Goal: Task Accomplishment & Management: Use online tool/utility

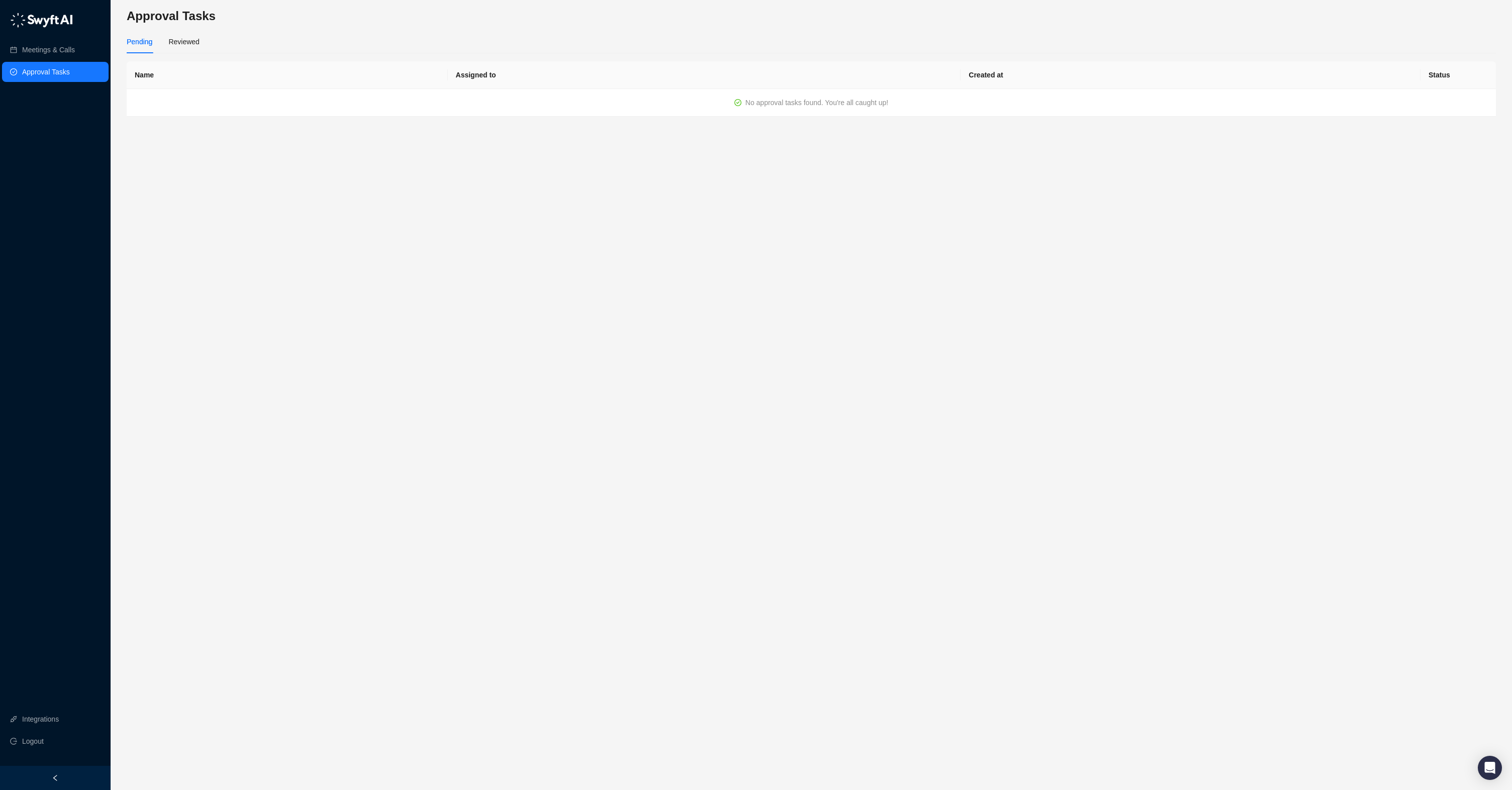
click at [64, 73] on link "Approval Tasks" at bounding box center [46, 72] width 48 height 20
click at [690, 106] on td "[EMAIL_ADDRESS][DOMAIN_NAME]" at bounding box center [877, 103] width 549 height 28
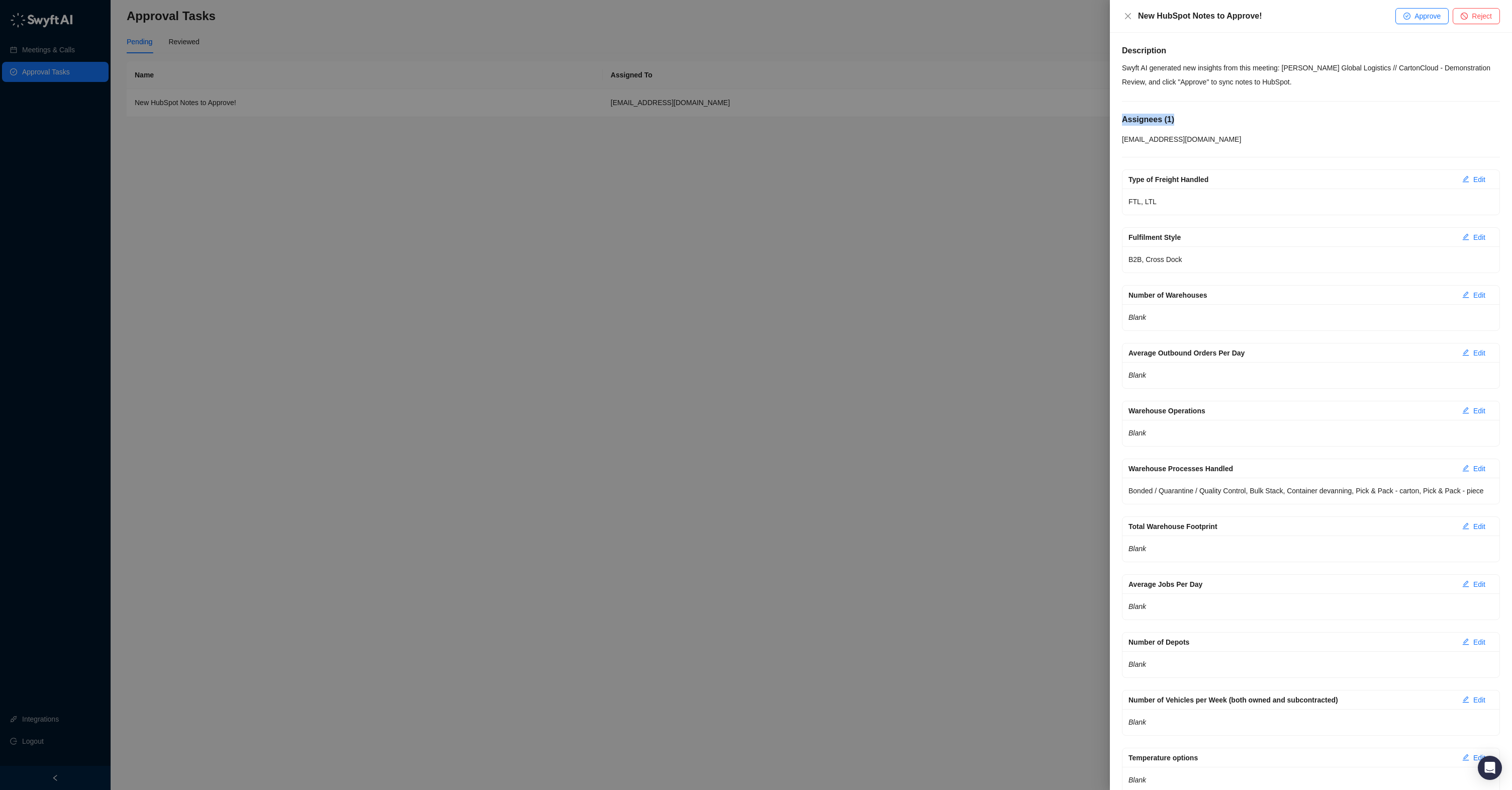
drag, startPoint x: 1441, startPoint y: 111, endPoint x: 1435, endPoint y: 200, distance: 89.2
click at [1432, 143] on div "Assignees ( 1 ) [PERSON_NAME][EMAIL_ADDRESS][DOMAIN_NAME]" at bounding box center [1311, 129] width 378 height 31
click at [1415, 13] on span "Approve" at bounding box center [1427, 16] width 26 height 11
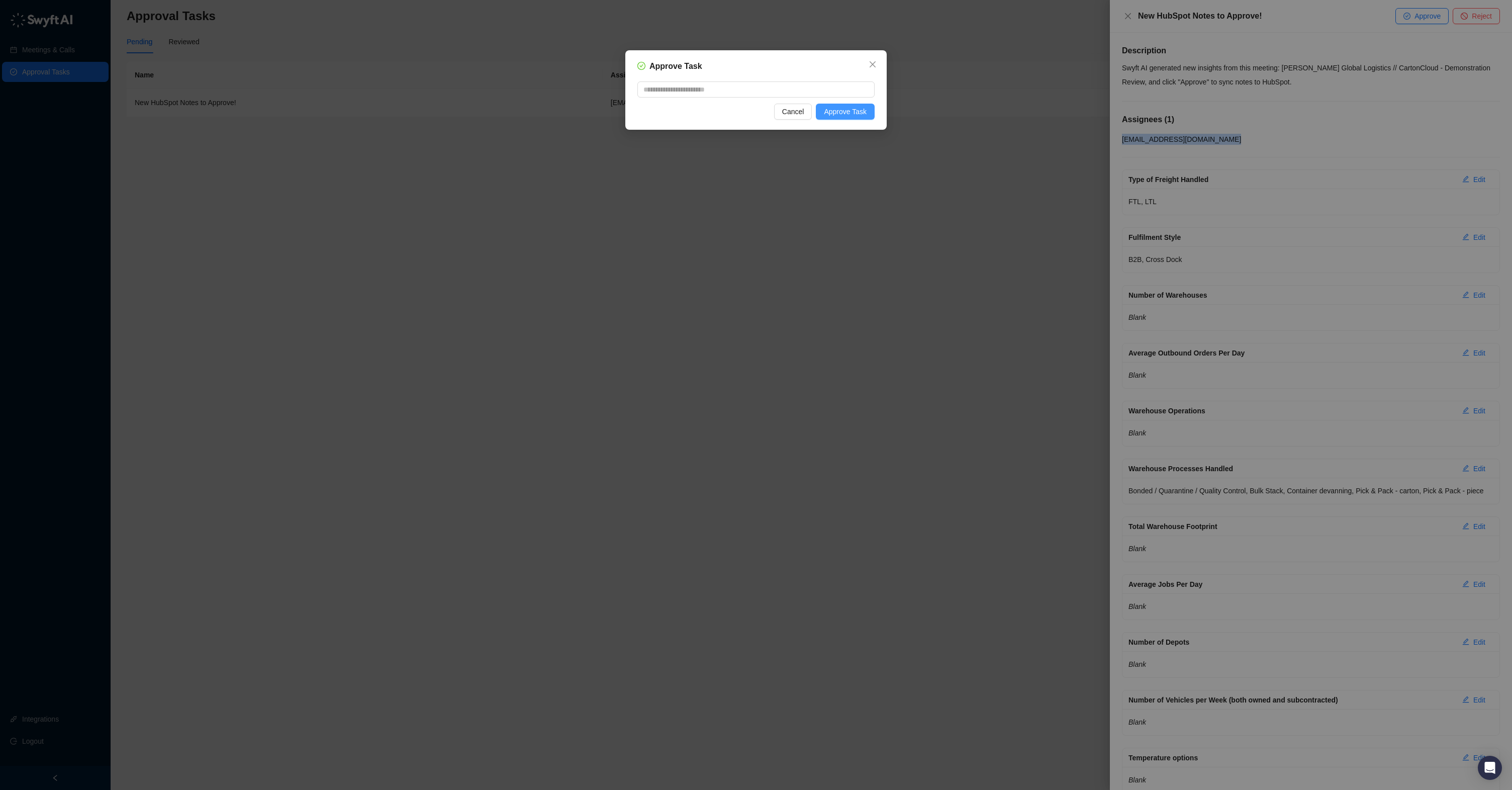
click at [857, 117] on button "Approve Task" at bounding box center [845, 111] width 59 height 16
